Goal: Task Accomplishment & Management: Use online tool/utility

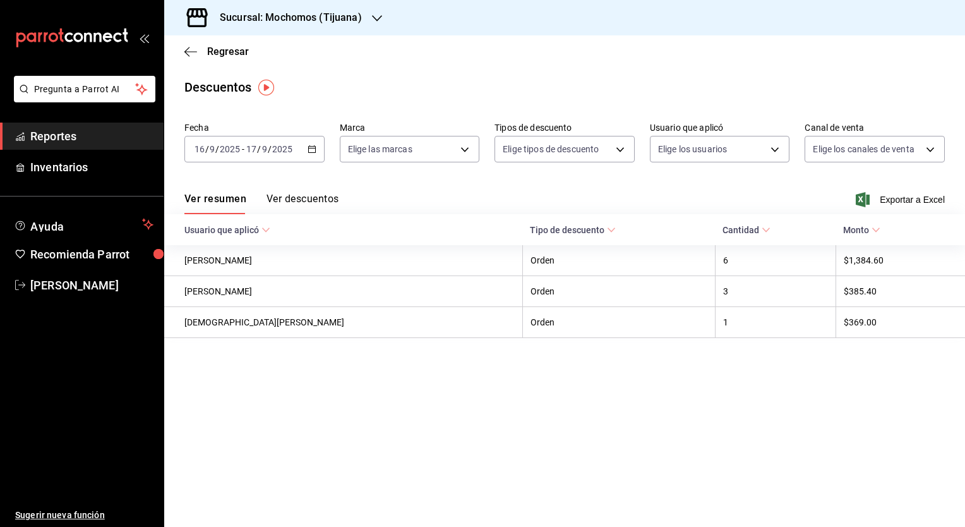
click at [91, 144] on span "Reportes" at bounding box center [91, 136] width 123 height 17
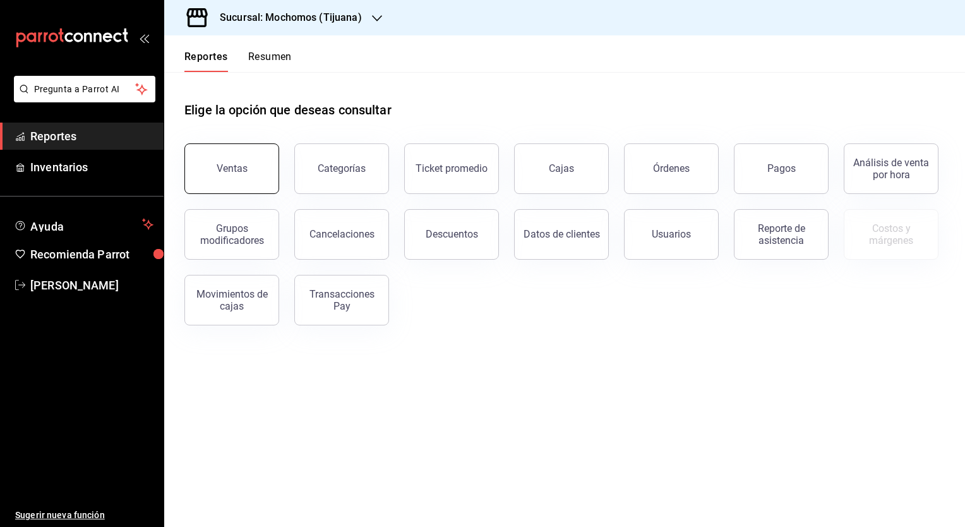
click at [258, 150] on button "Ventas" at bounding box center [231, 168] width 95 height 51
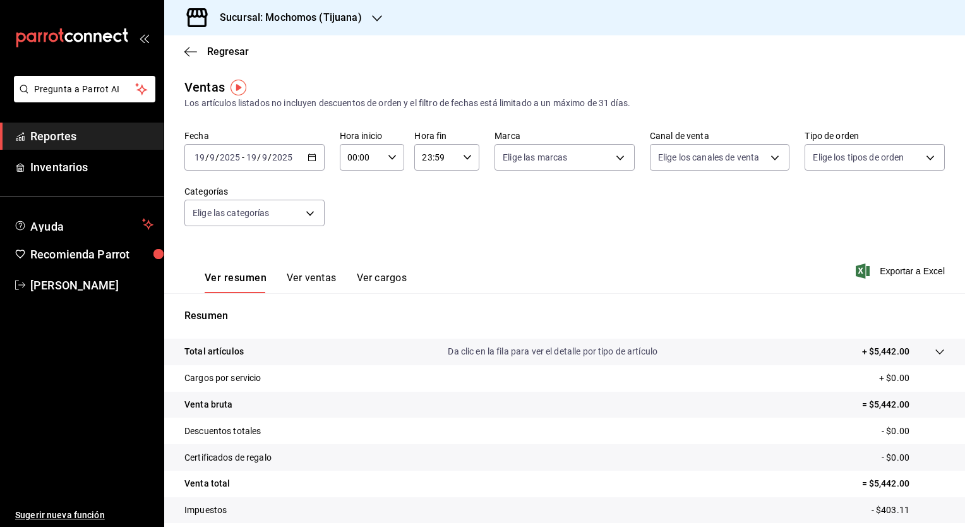
click at [312, 160] on \(Stroke\) "button" at bounding box center [312, 157] width 8 height 7
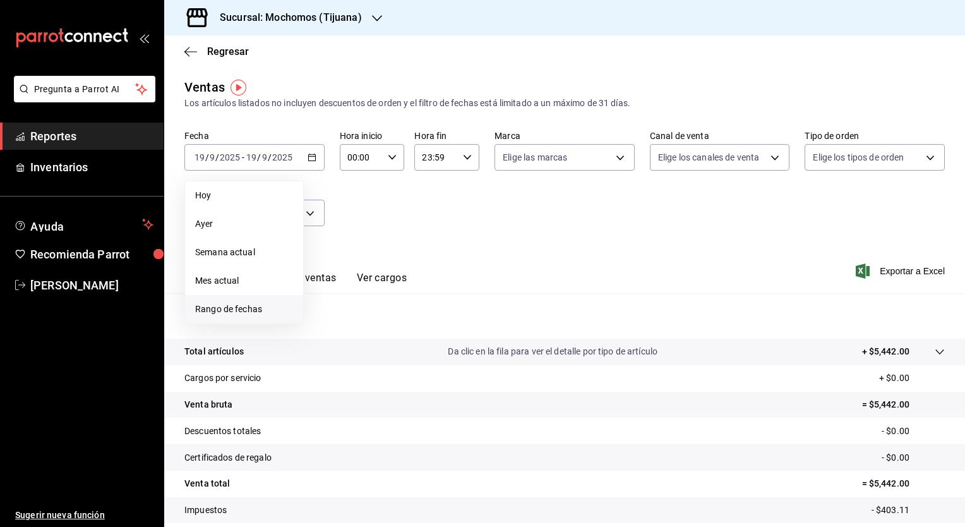
click at [241, 314] on span "Rango de fechas" at bounding box center [244, 308] width 98 height 13
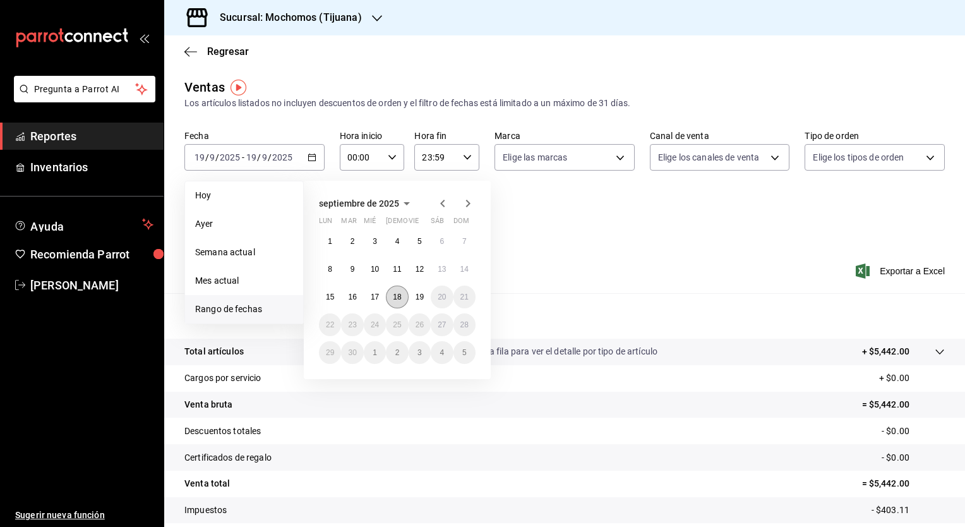
click at [396, 299] on abbr "18" at bounding box center [397, 296] width 8 height 9
click at [410, 296] on button "19" at bounding box center [419, 296] width 22 height 23
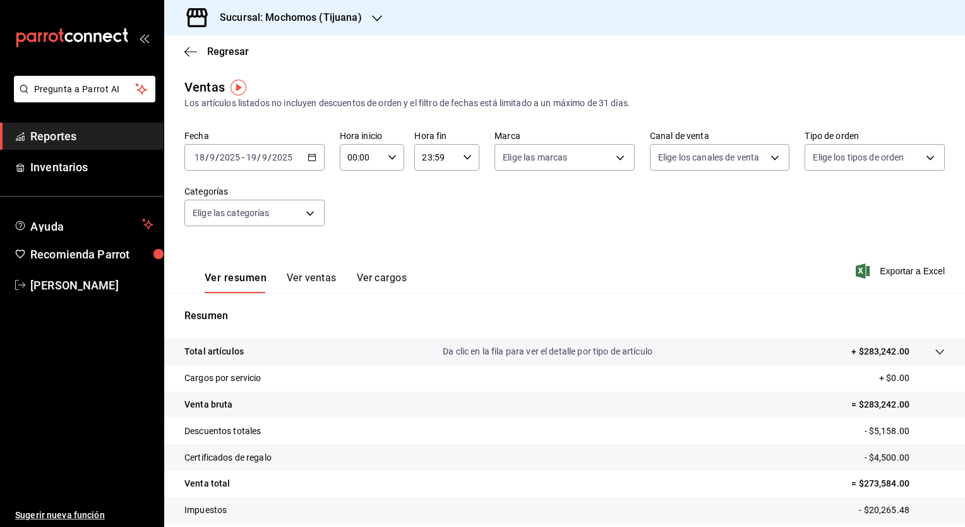
click at [388, 160] on icon "button" at bounding box center [392, 157] width 9 height 9
click at [357, 244] on button "02" at bounding box center [353, 249] width 27 height 25
type input "02:00"
click at [350, 247] on span "02" at bounding box center [354, 250] width 12 height 10
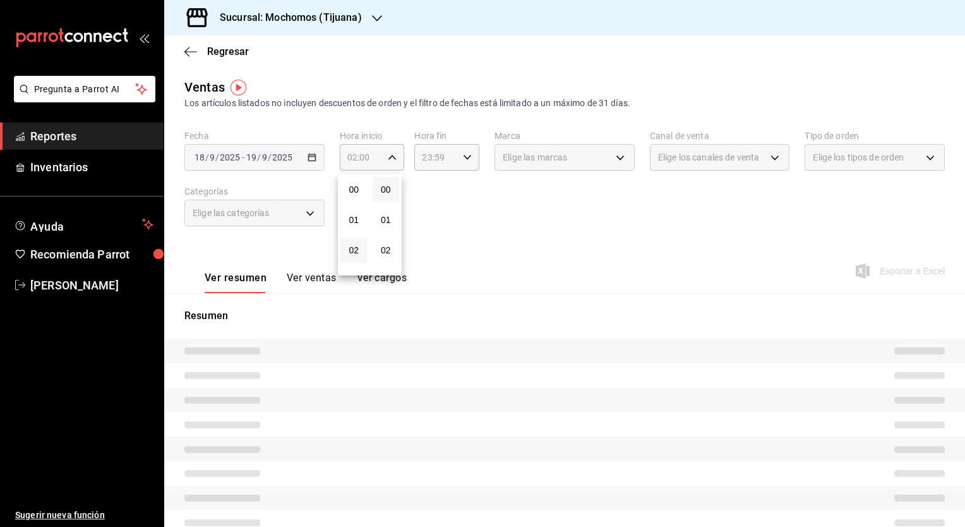
click at [513, 238] on div at bounding box center [482, 263] width 965 height 527
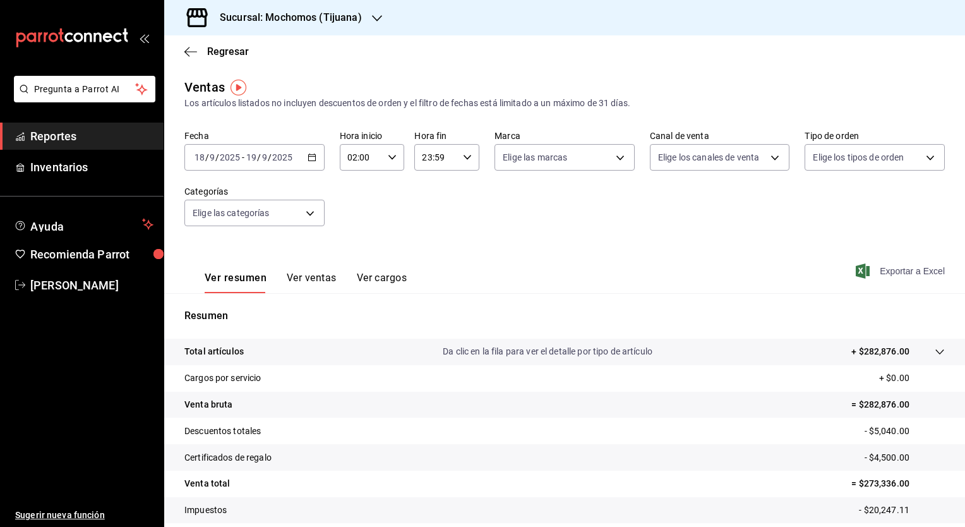
click at [549, 266] on span "Exportar a Excel" at bounding box center [901, 270] width 86 height 15
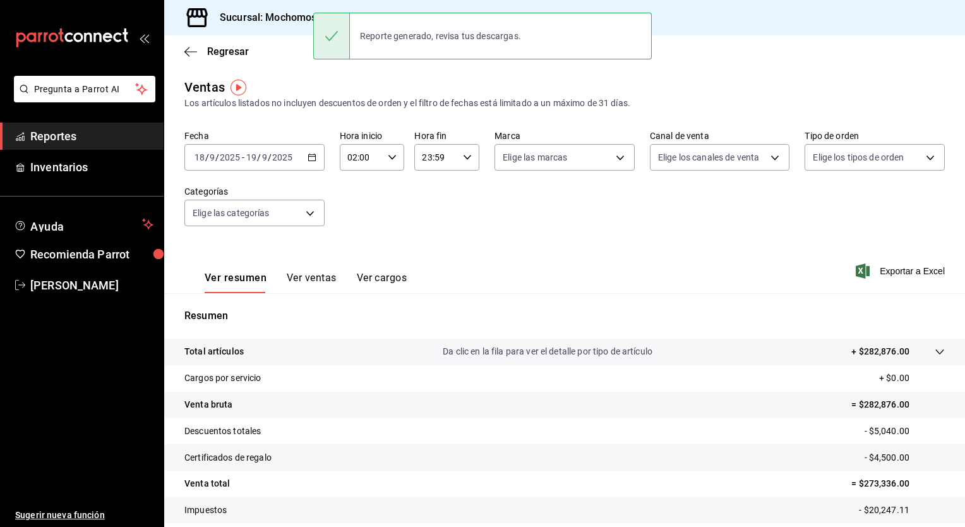
click at [549, 241] on div "Ver resumen Ver ventas Ver cargos Exportar a Excel" at bounding box center [564, 267] width 801 height 52
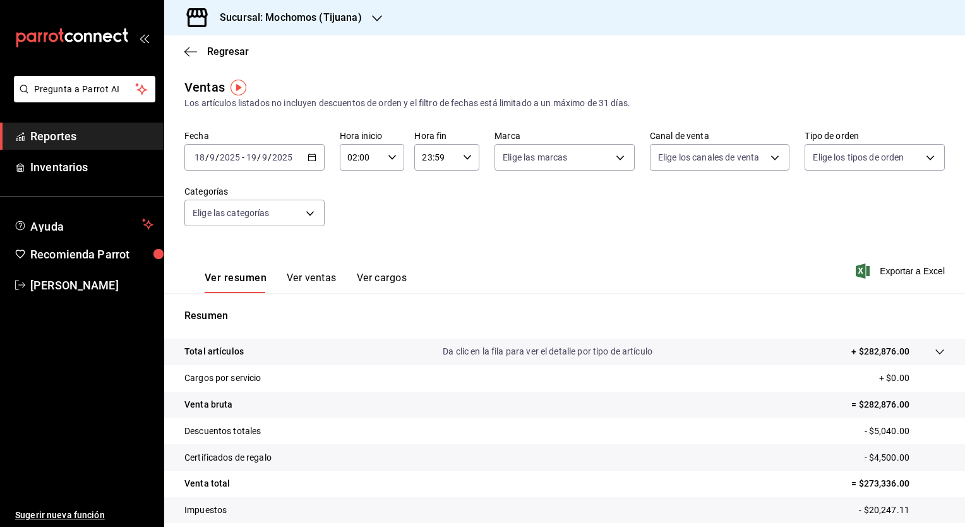
click at [86, 139] on span "Reportes" at bounding box center [91, 136] width 123 height 17
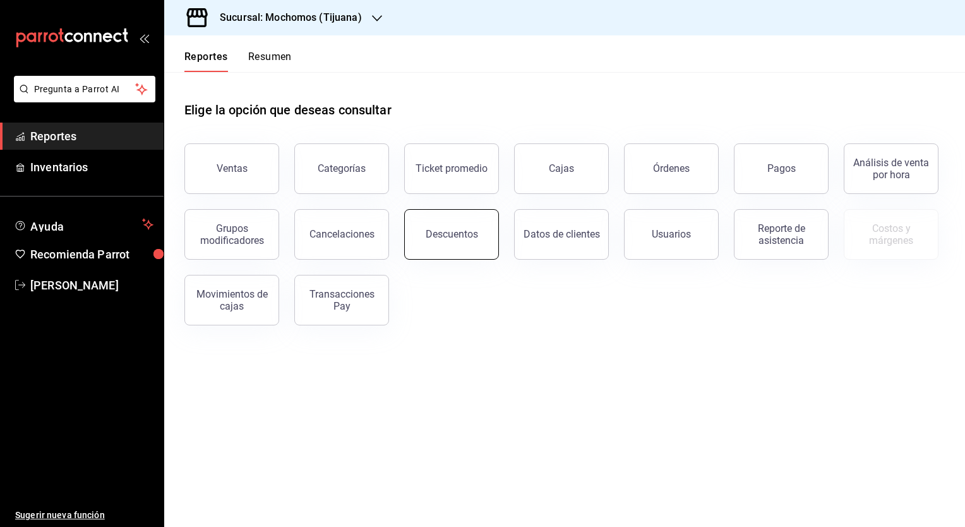
click at [446, 233] on div "Descuentos" at bounding box center [452, 234] width 52 height 12
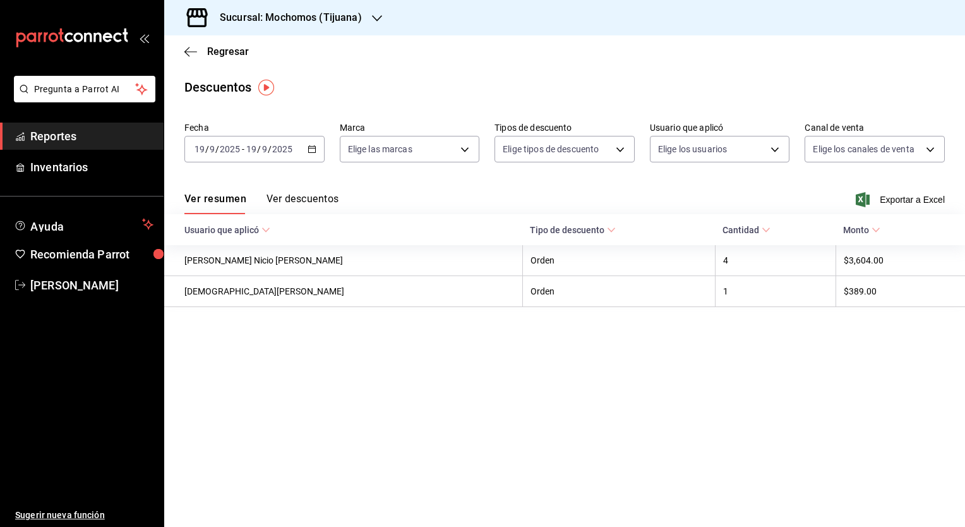
click at [302, 157] on div "[DATE] [DATE] - [DATE] [DATE]" at bounding box center [254, 149] width 140 height 27
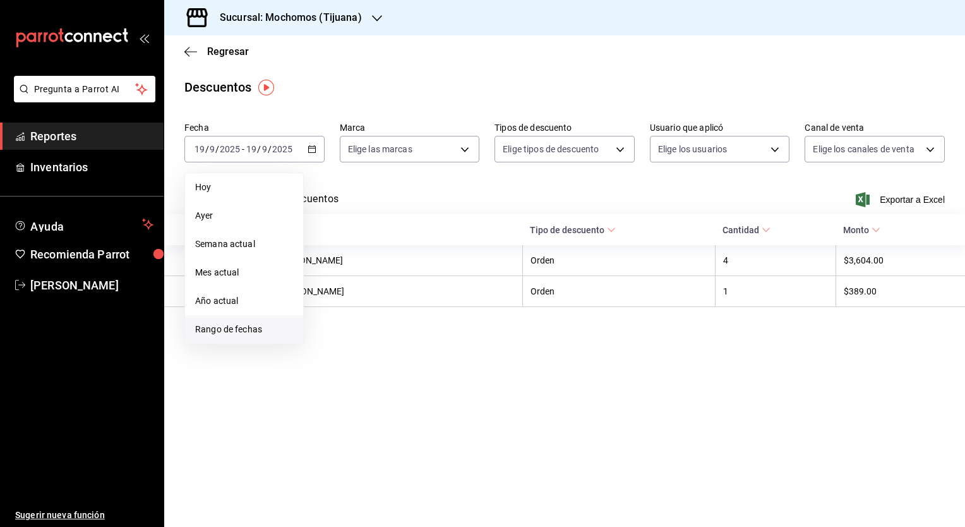
click at [224, 333] on span "Rango de fechas" at bounding box center [244, 329] width 98 height 13
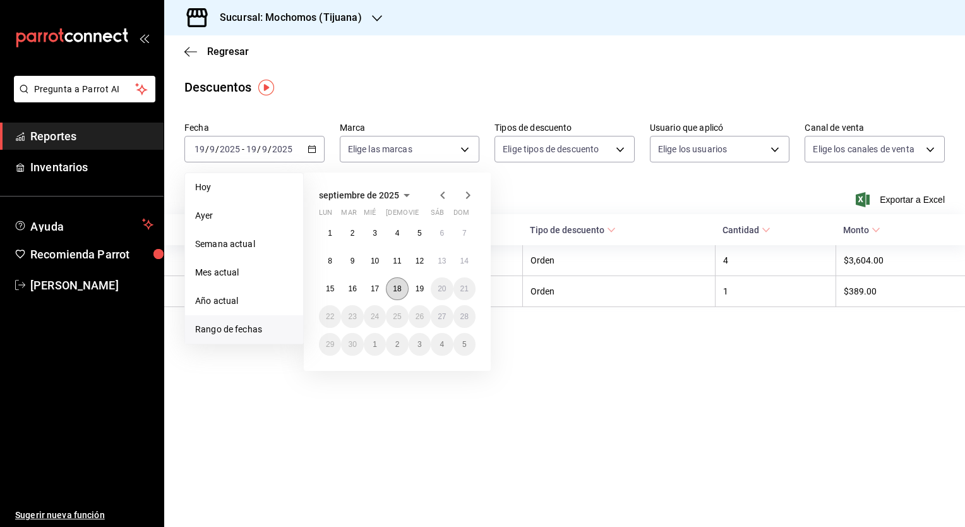
click at [398, 292] on abbr "18" at bounding box center [397, 288] width 8 height 9
click at [417, 290] on abbr "19" at bounding box center [419, 288] width 8 height 9
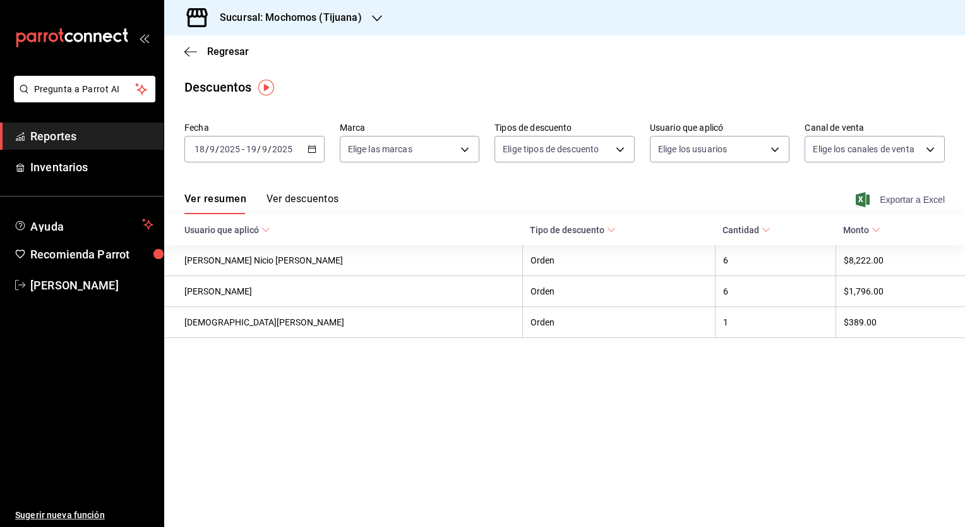
click at [549, 198] on span "Exportar a Excel" at bounding box center [901, 199] width 86 height 15
